Goal: Navigation & Orientation: Find specific page/section

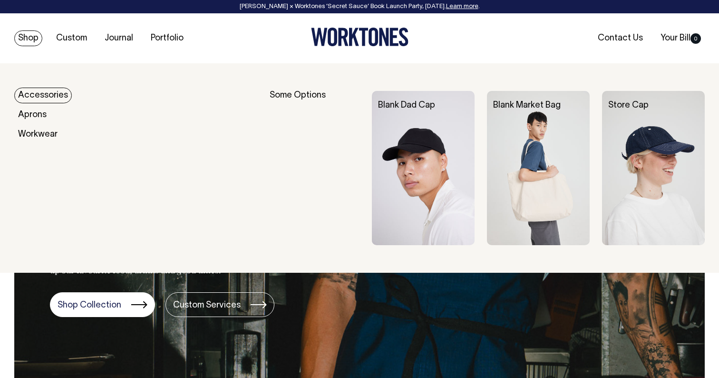
click at [23, 38] on link "Shop" at bounding box center [28, 38] width 28 height 16
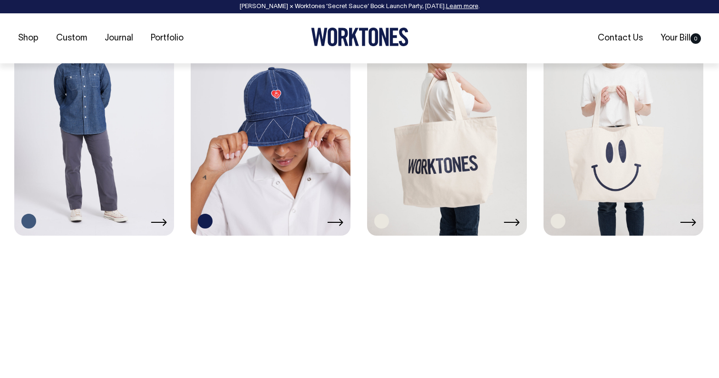
scroll to position [1760, 0]
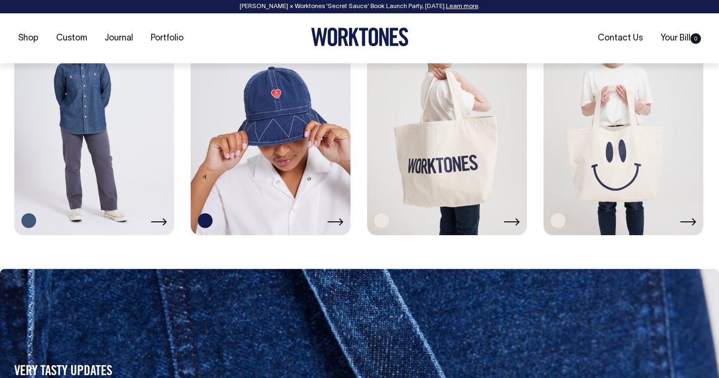
click at [693, 221] on icon at bounding box center [688, 222] width 16 height 8
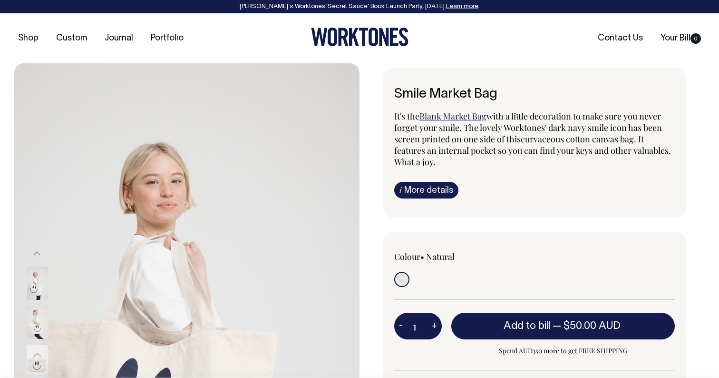
click at [36, 290] on img at bounding box center [37, 282] width 21 height 33
click at [38, 305] on div at bounding box center [50, 321] width 48 height 39
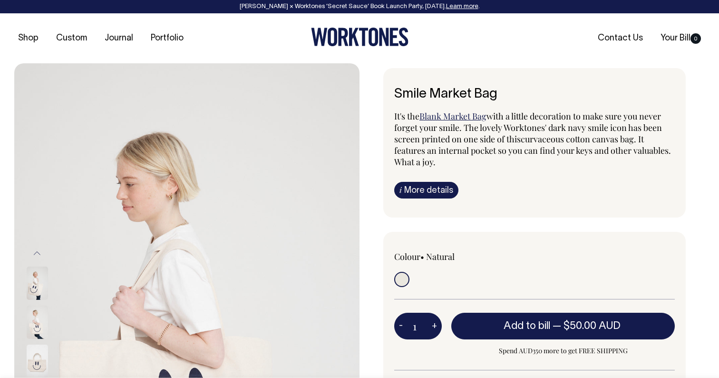
click at [38, 313] on img at bounding box center [37, 321] width 21 height 33
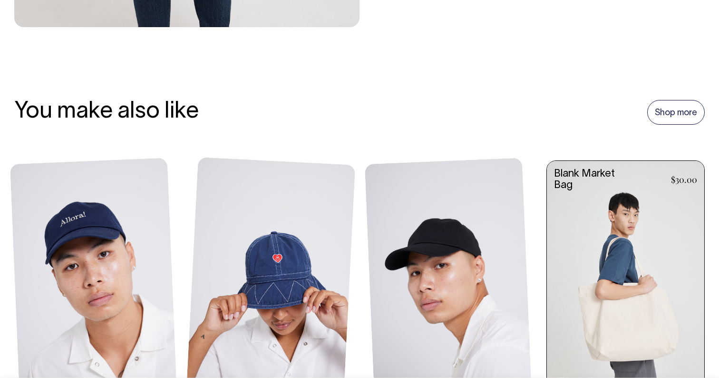
scroll to position [553, 0]
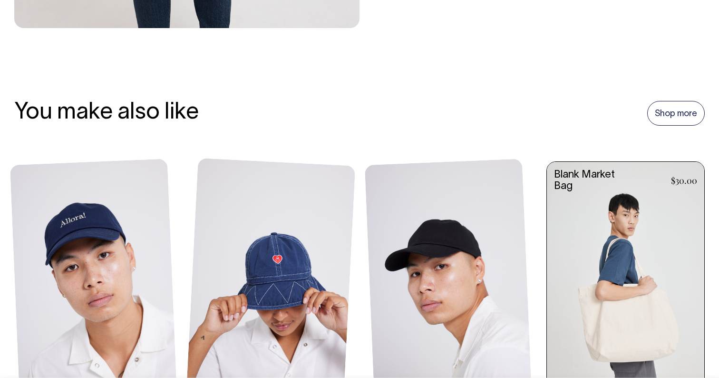
click at [590, 257] on link at bounding box center [625, 281] width 157 height 238
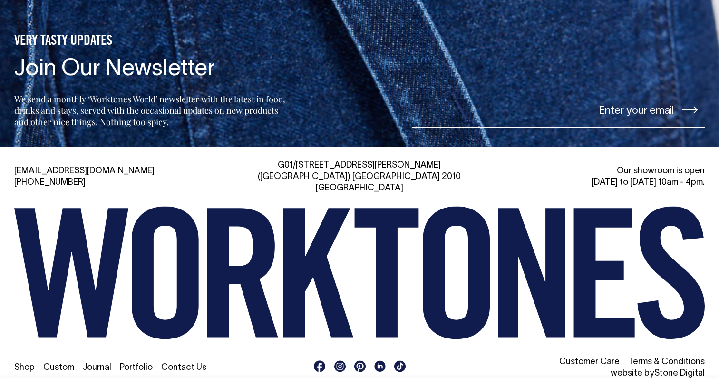
scroll to position [1073, 0]
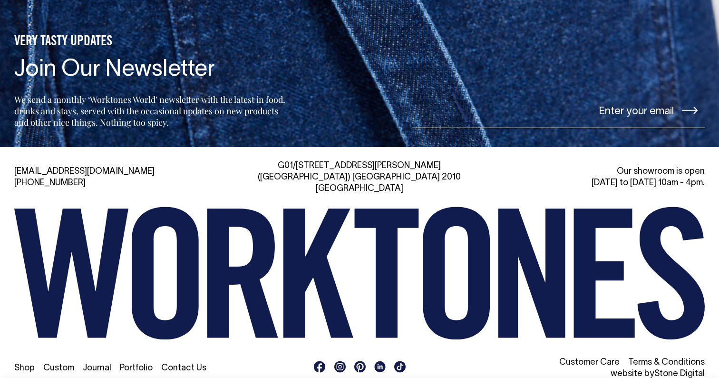
click at [512, 303] on icon at bounding box center [531, 273] width 67 height 129
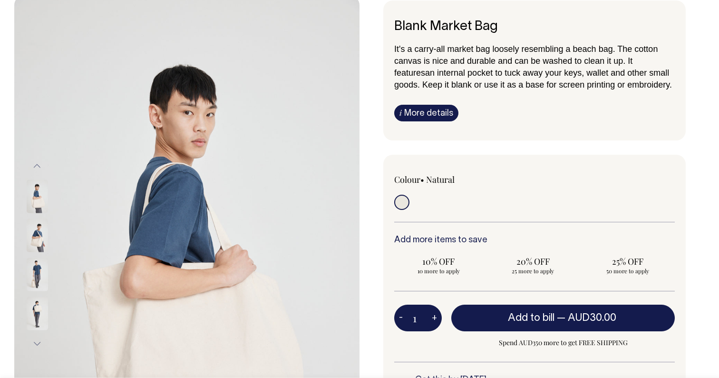
scroll to position [68, 0]
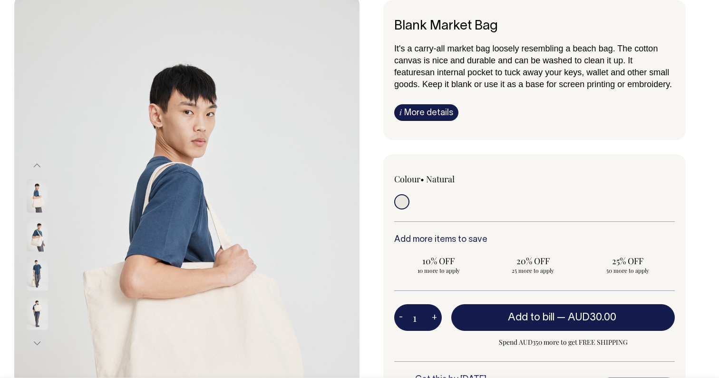
click at [31, 279] on img at bounding box center [37, 273] width 21 height 33
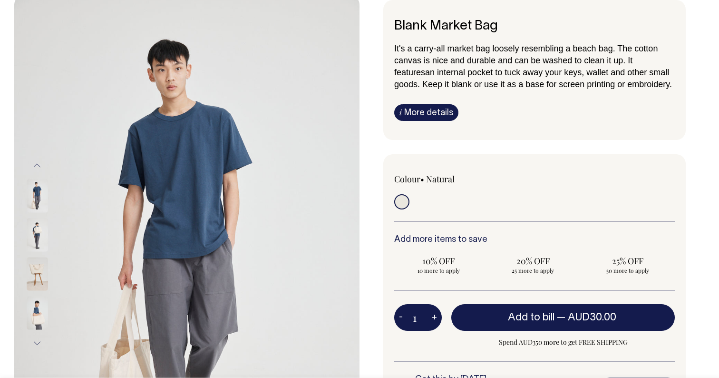
click at [40, 278] on img at bounding box center [37, 273] width 21 height 33
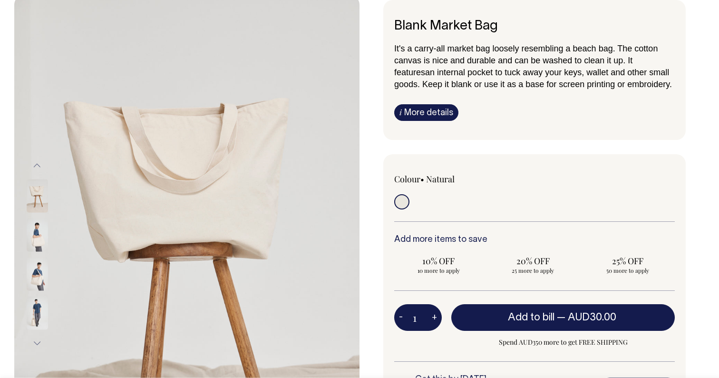
click at [32, 319] on img at bounding box center [37, 312] width 21 height 33
click at [35, 340] on button "Next" at bounding box center [37, 342] width 14 height 21
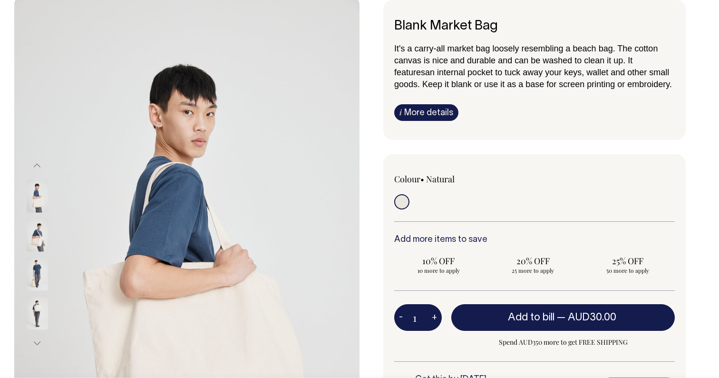
click at [39, 314] on img at bounding box center [37, 312] width 21 height 33
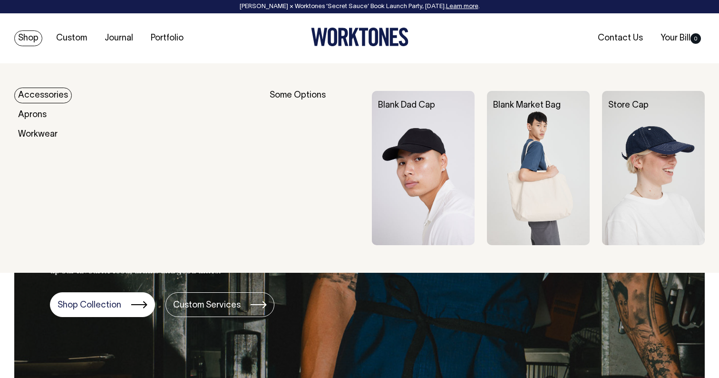
click at [27, 95] on link "Accessories" at bounding box center [43, 96] width 58 height 16
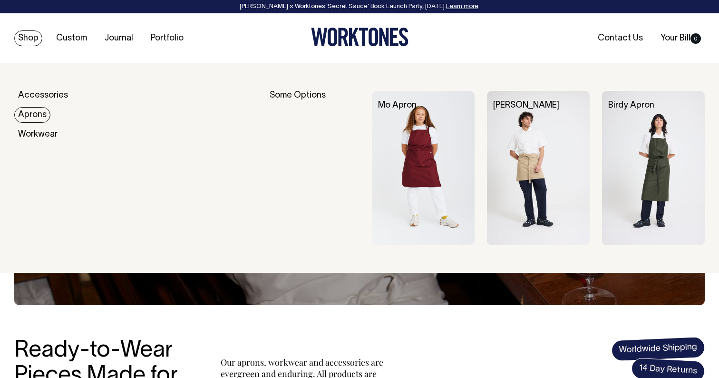
click at [22, 118] on link "Aprons" at bounding box center [32, 115] width 36 height 16
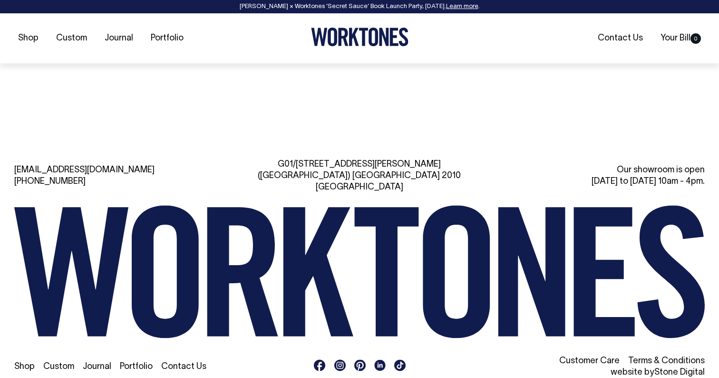
scroll to position [1066, 0]
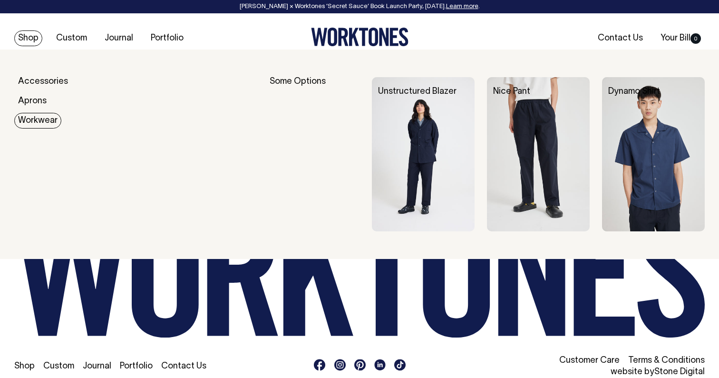
click at [27, 117] on link "Workwear" at bounding box center [37, 121] width 47 height 16
